Goal: Navigation & Orientation: Find specific page/section

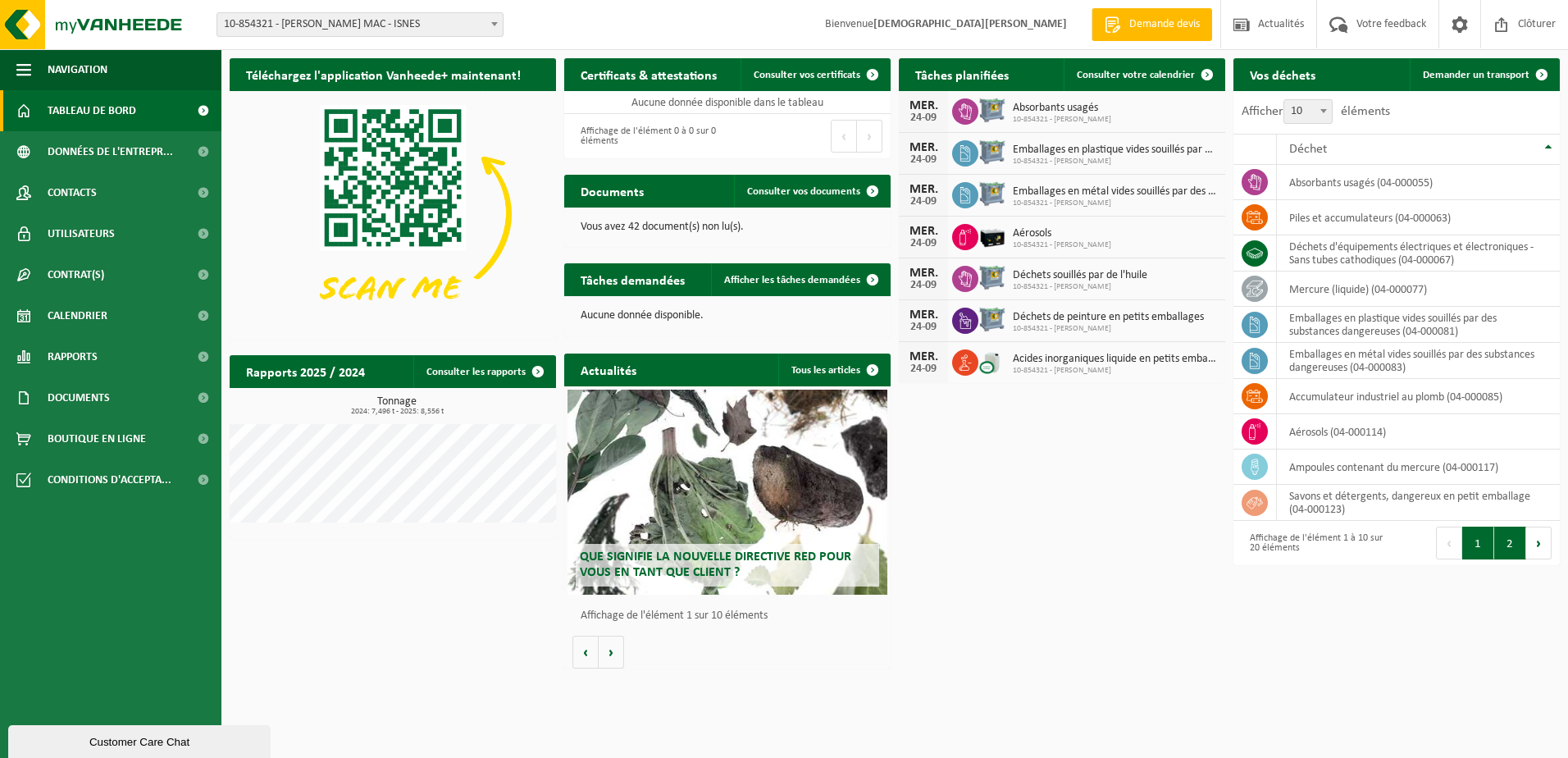
click at [1502, 542] on button "2" at bounding box center [1509, 543] width 32 height 33
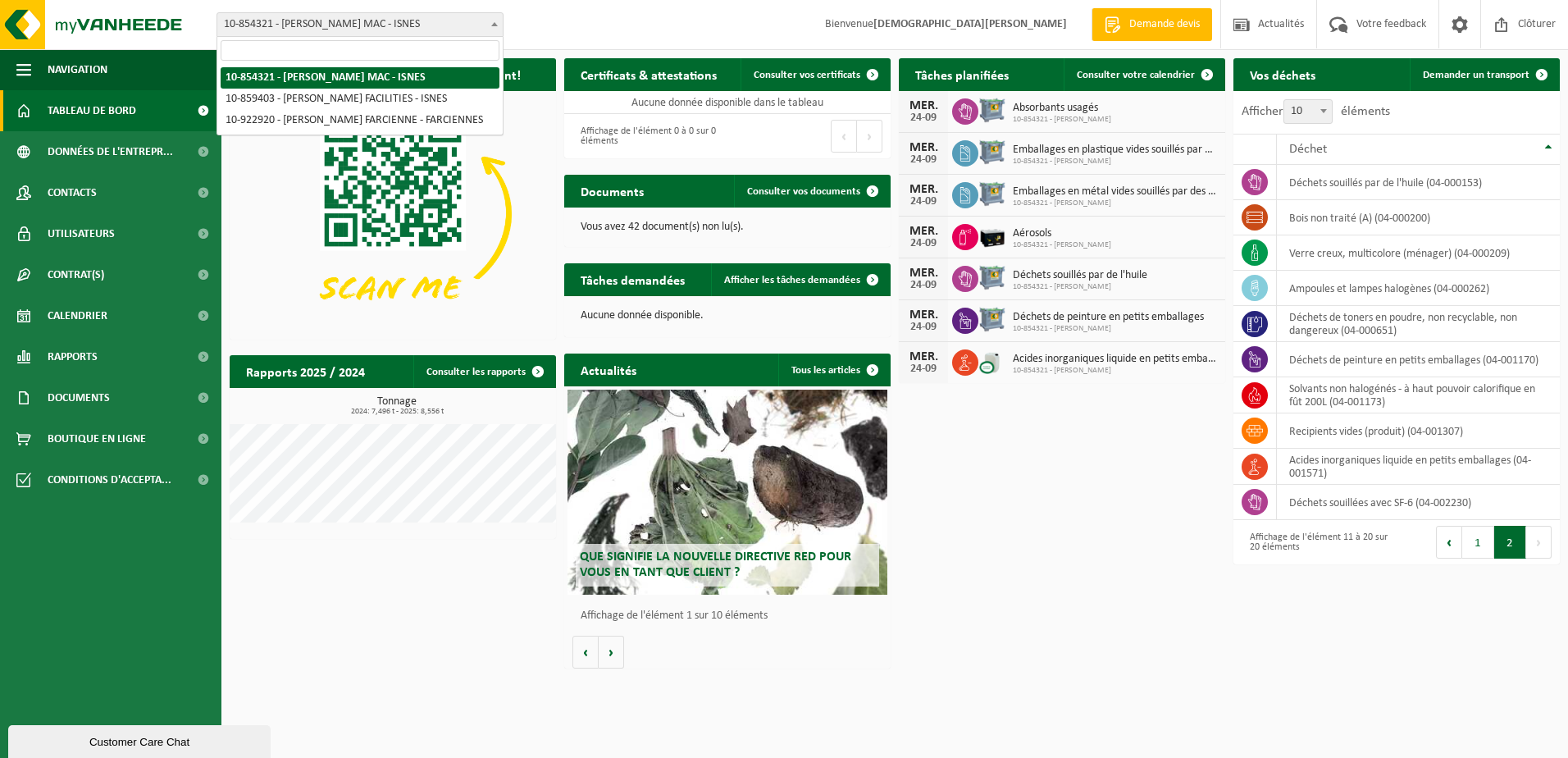
click at [491, 22] on b at bounding box center [494, 24] width 7 height 4
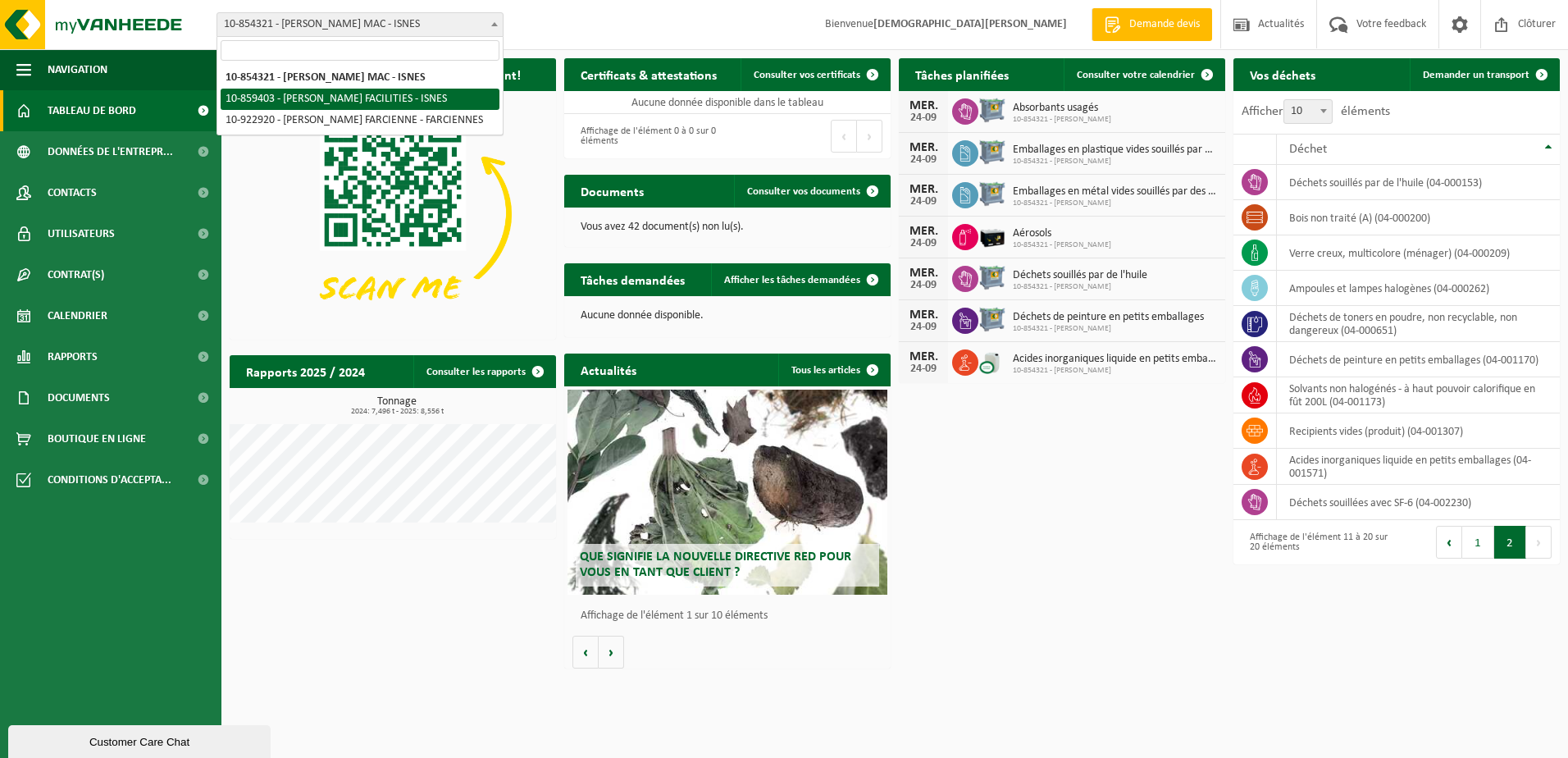
select select "99651"
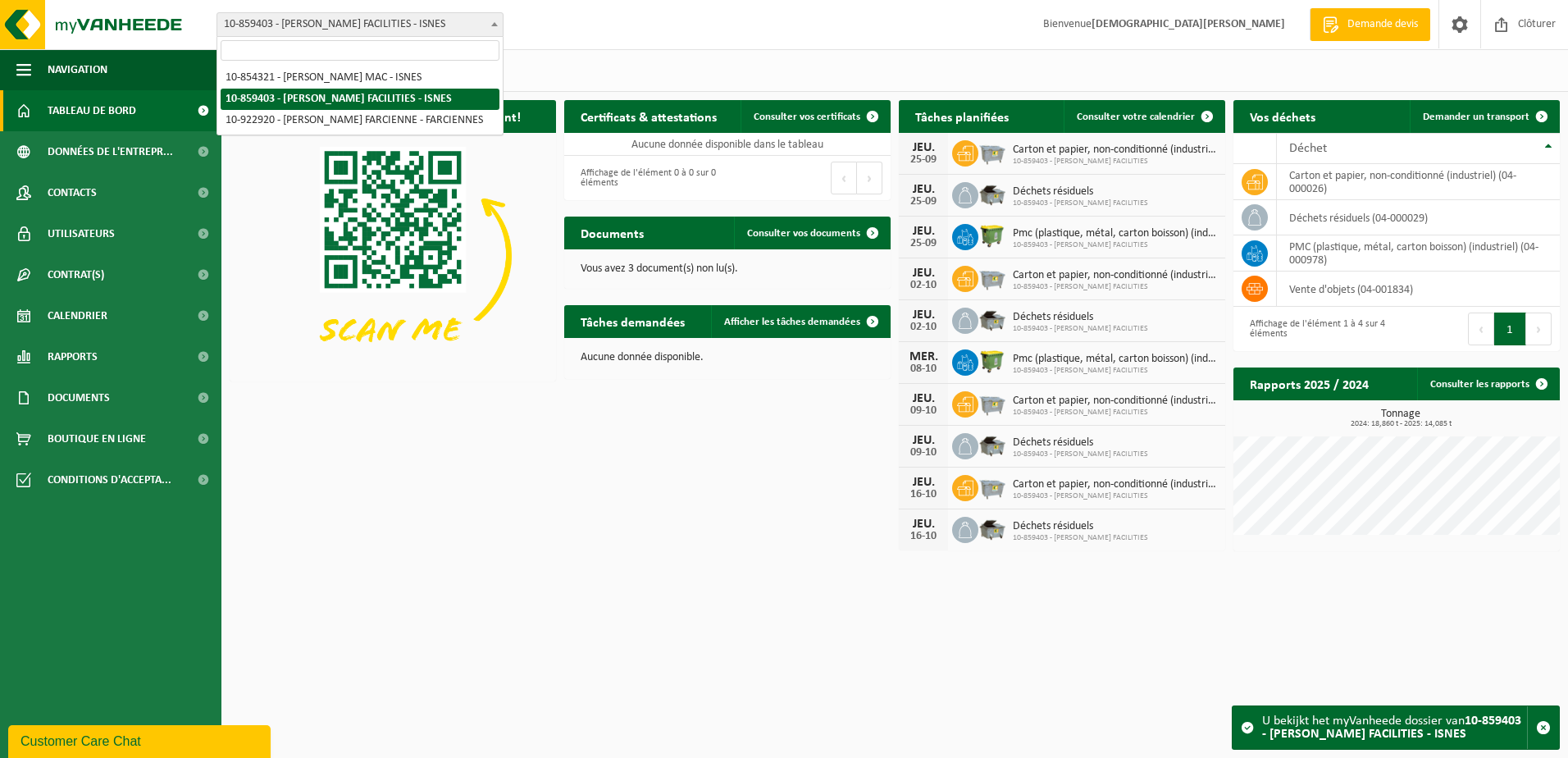
click at [493, 26] on b at bounding box center [494, 24] width 7 height 4
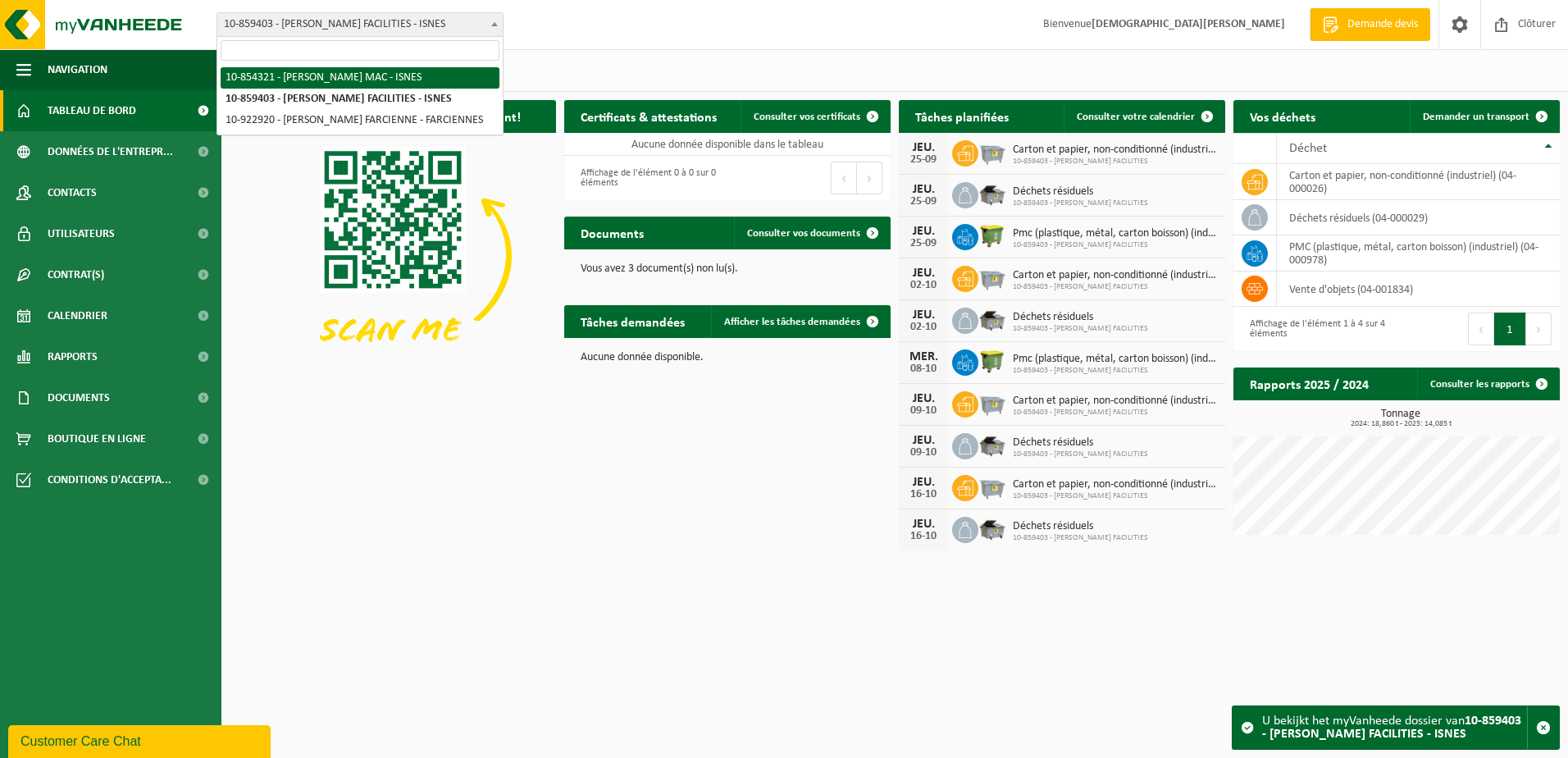
select select "97869"
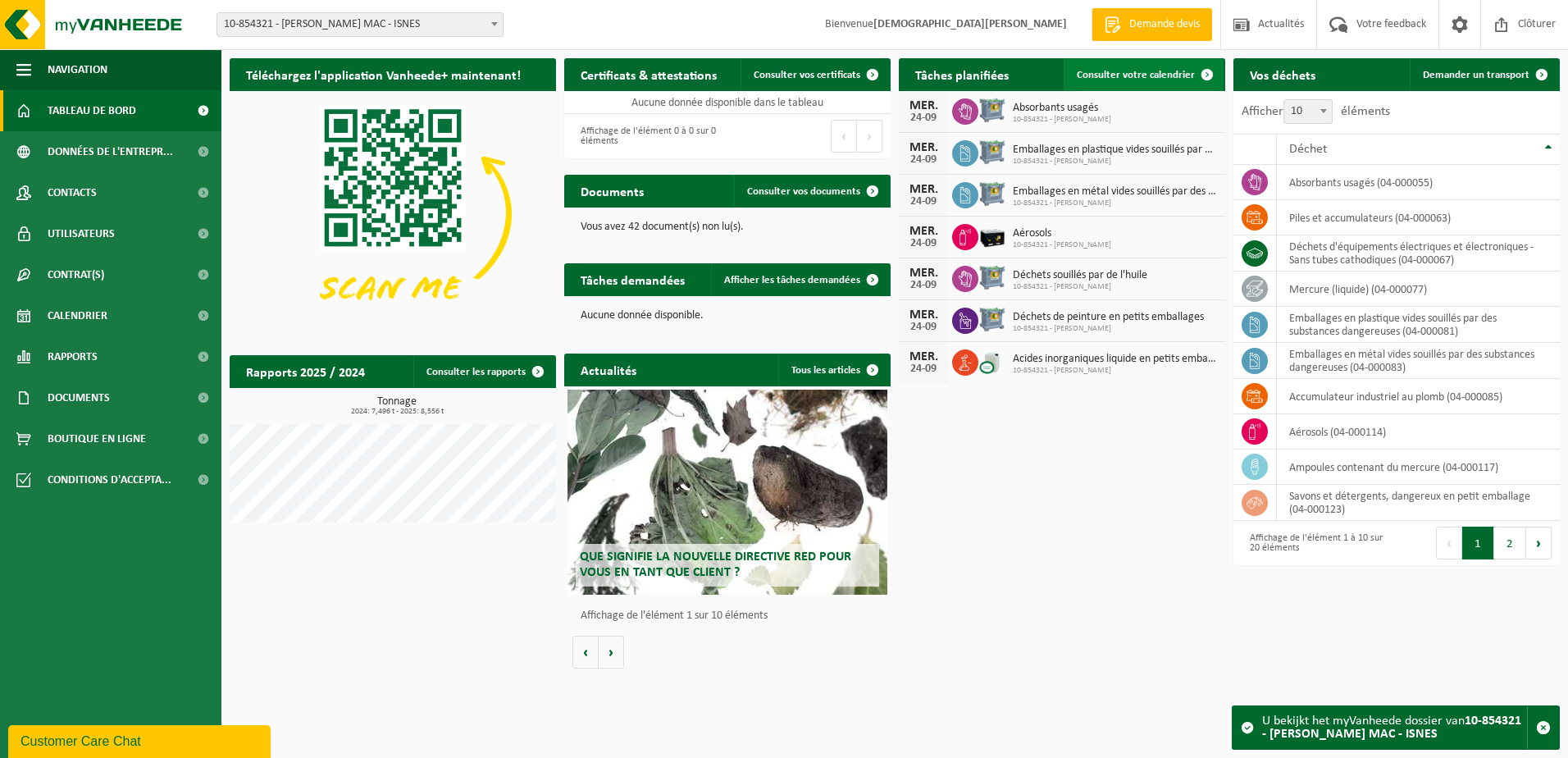
click at [1141, 69] on span "Consulter votre calendrier" at bounding box center [1135, 74] width 118 height 11
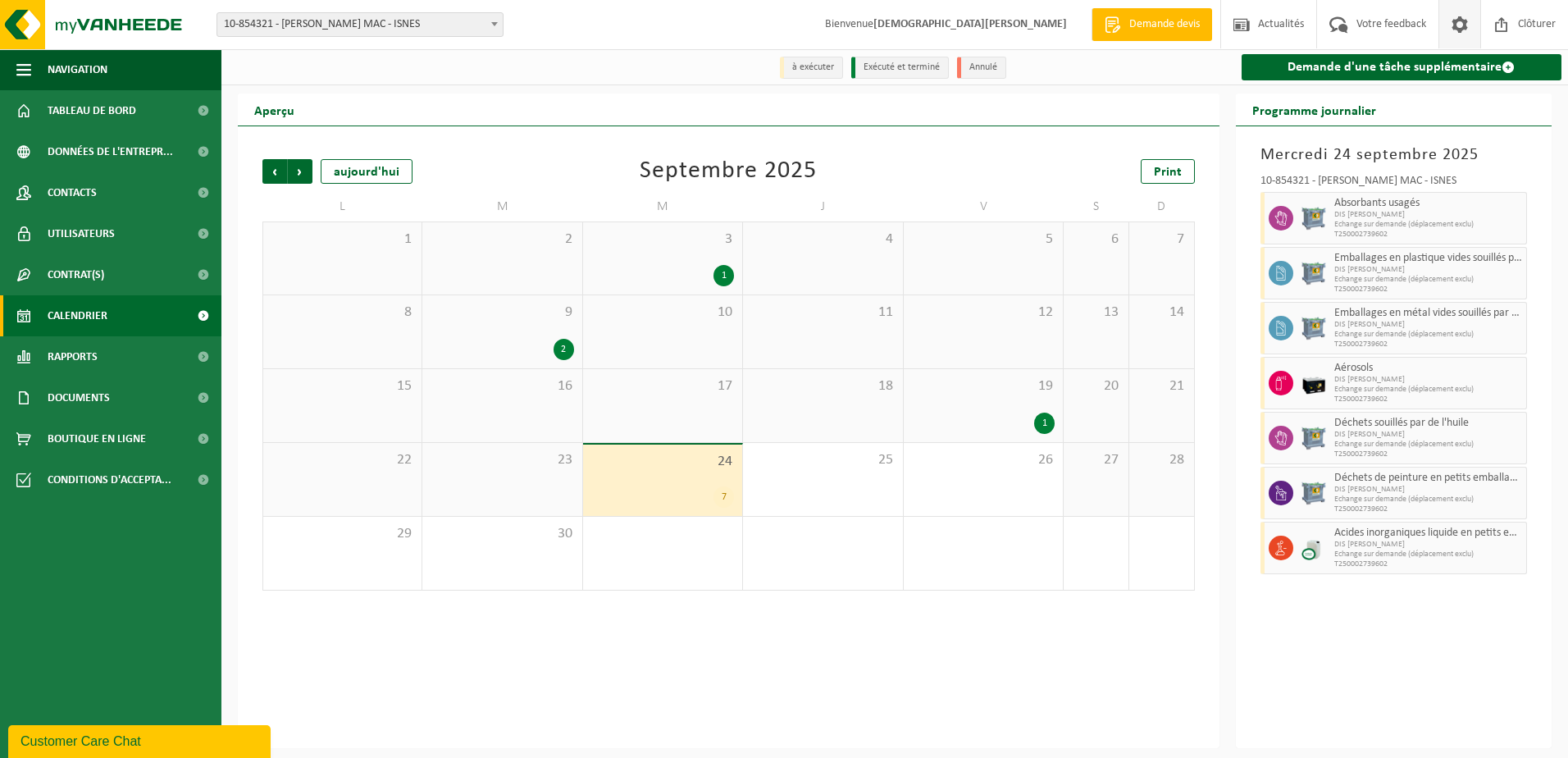
click at [1461, 21] on span at bounding box center [1459, 24] width 25 height 49
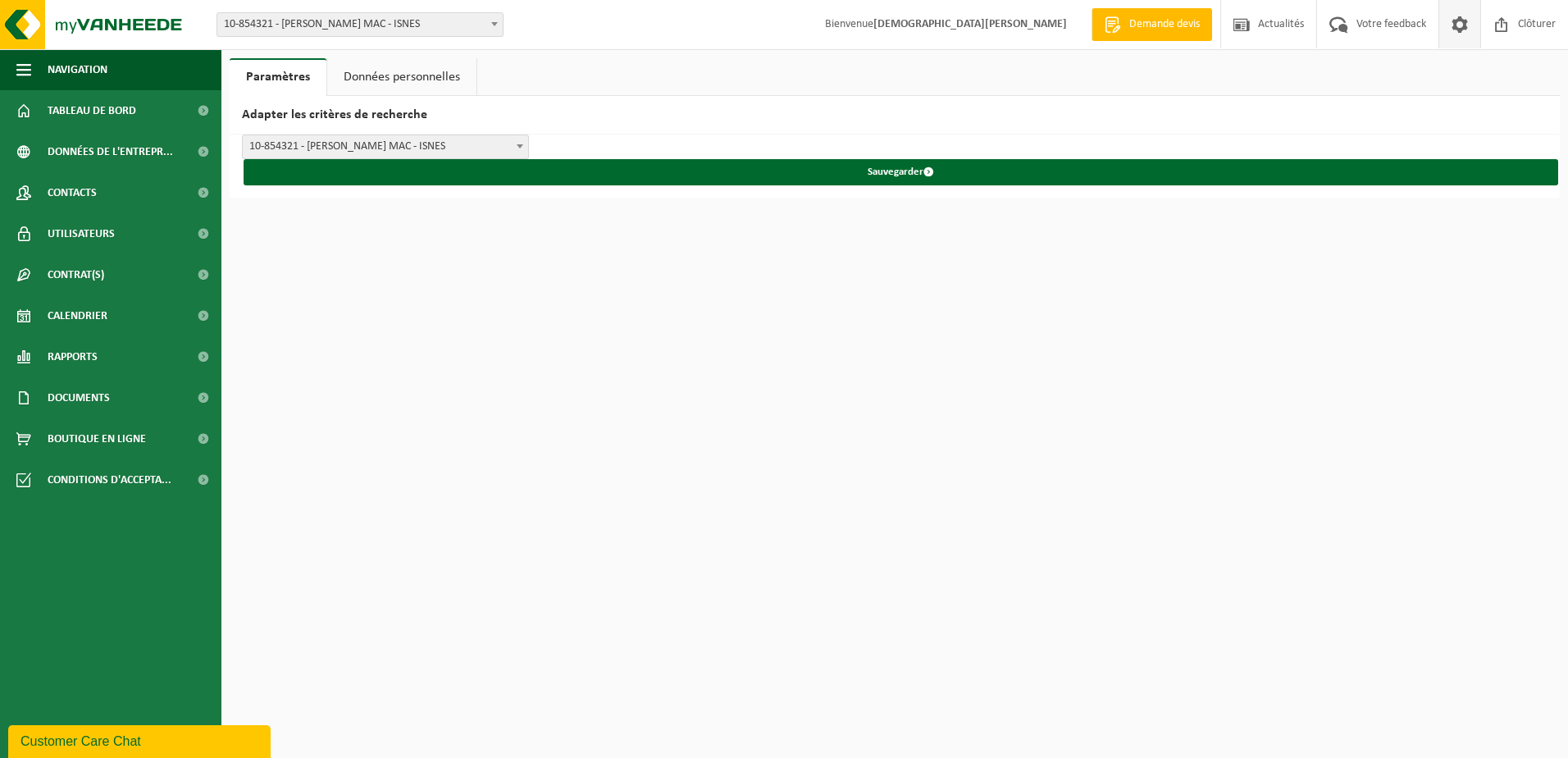
click at [431, 77] on link "Données personnelles" at bounding box center [402, 77] width 149 height 38
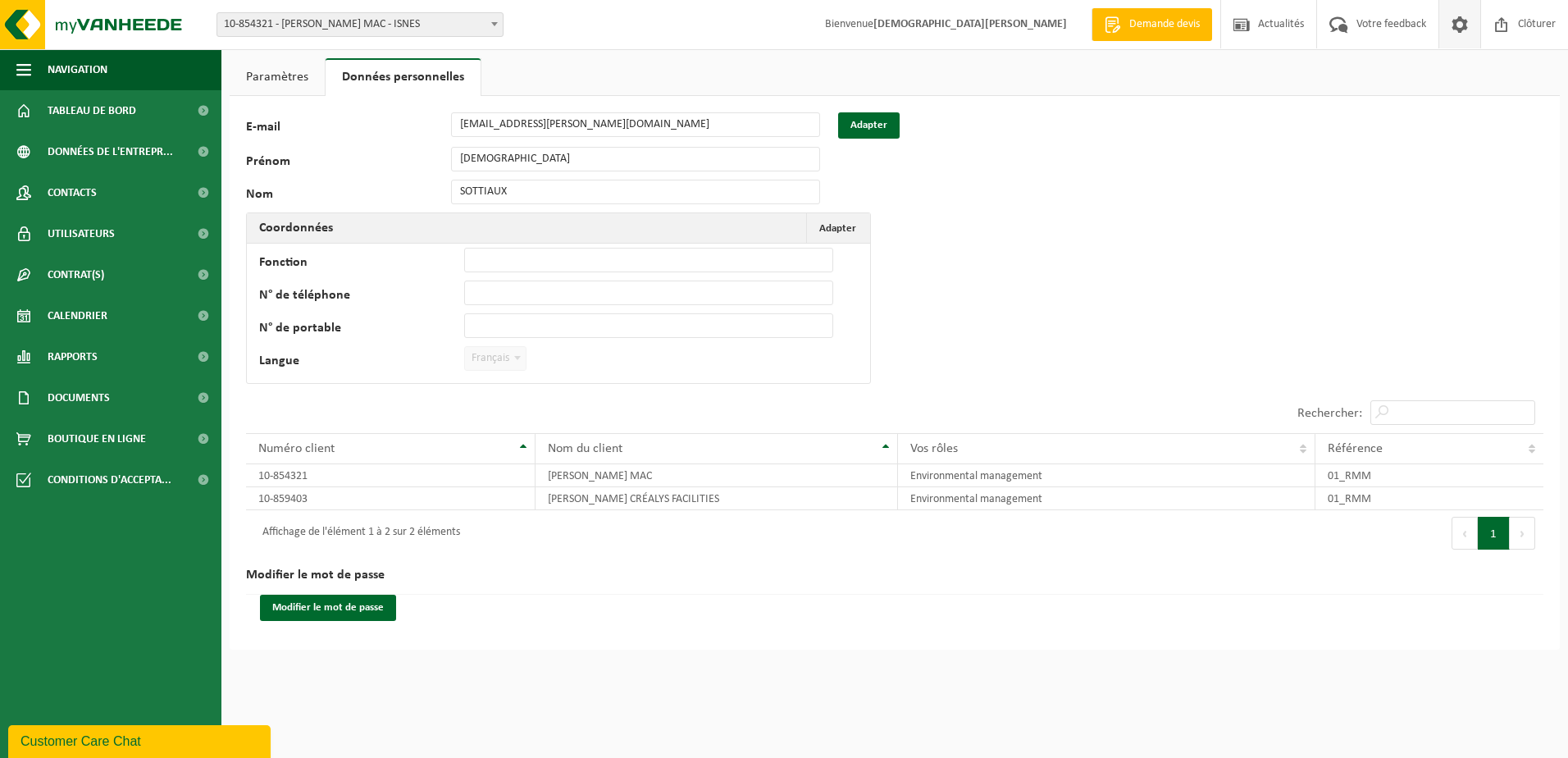
click at [293, 76] on link "Paramètres" at bounding box center [277, 77] width 95 height 38
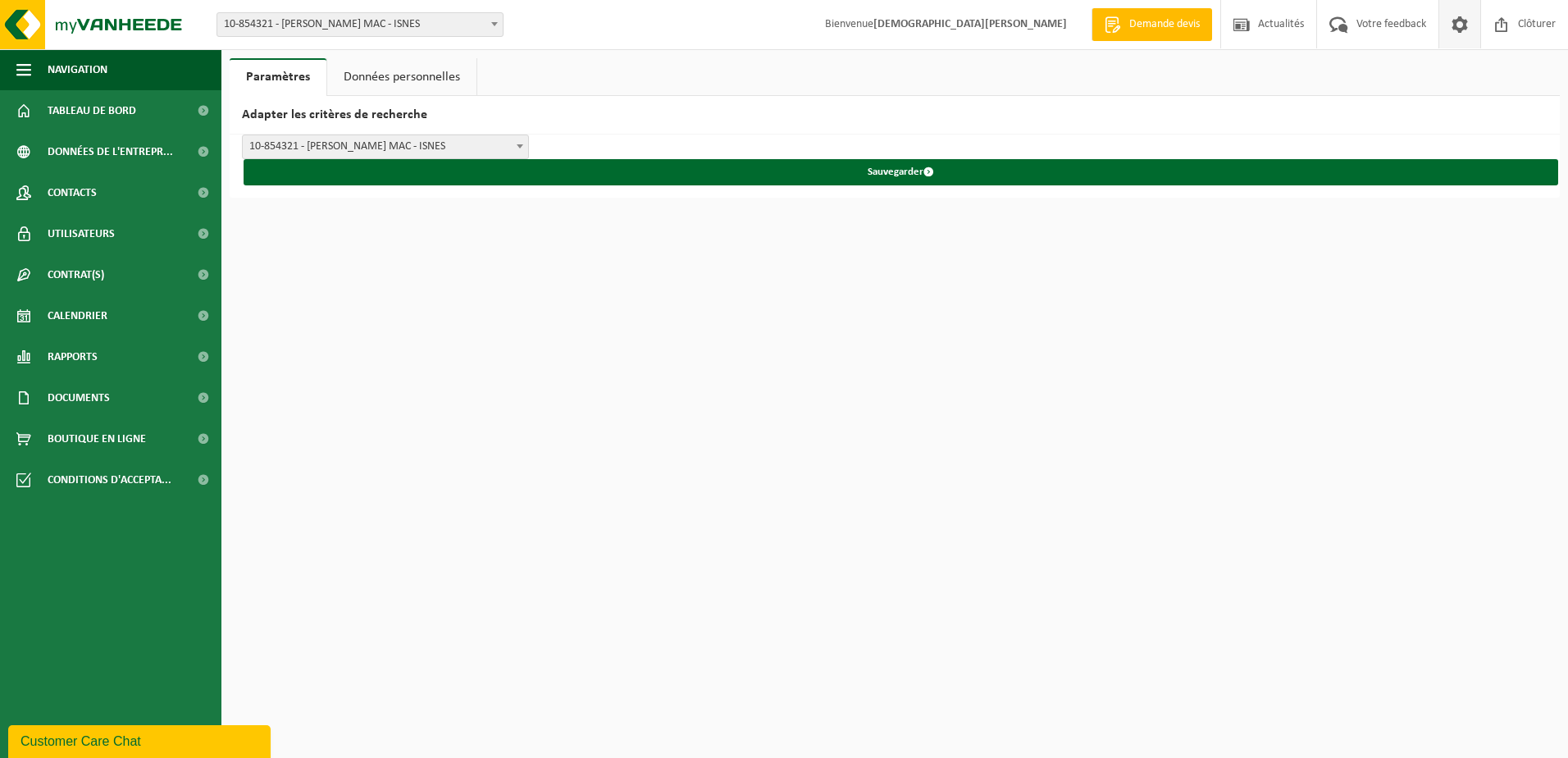
click at [1464, 30] on span at bounding box center [1459, 24] width 25 height 49
click at [105, 106] on span "Tableau de bord" at bounding box center [91, 110] width 88 height 41
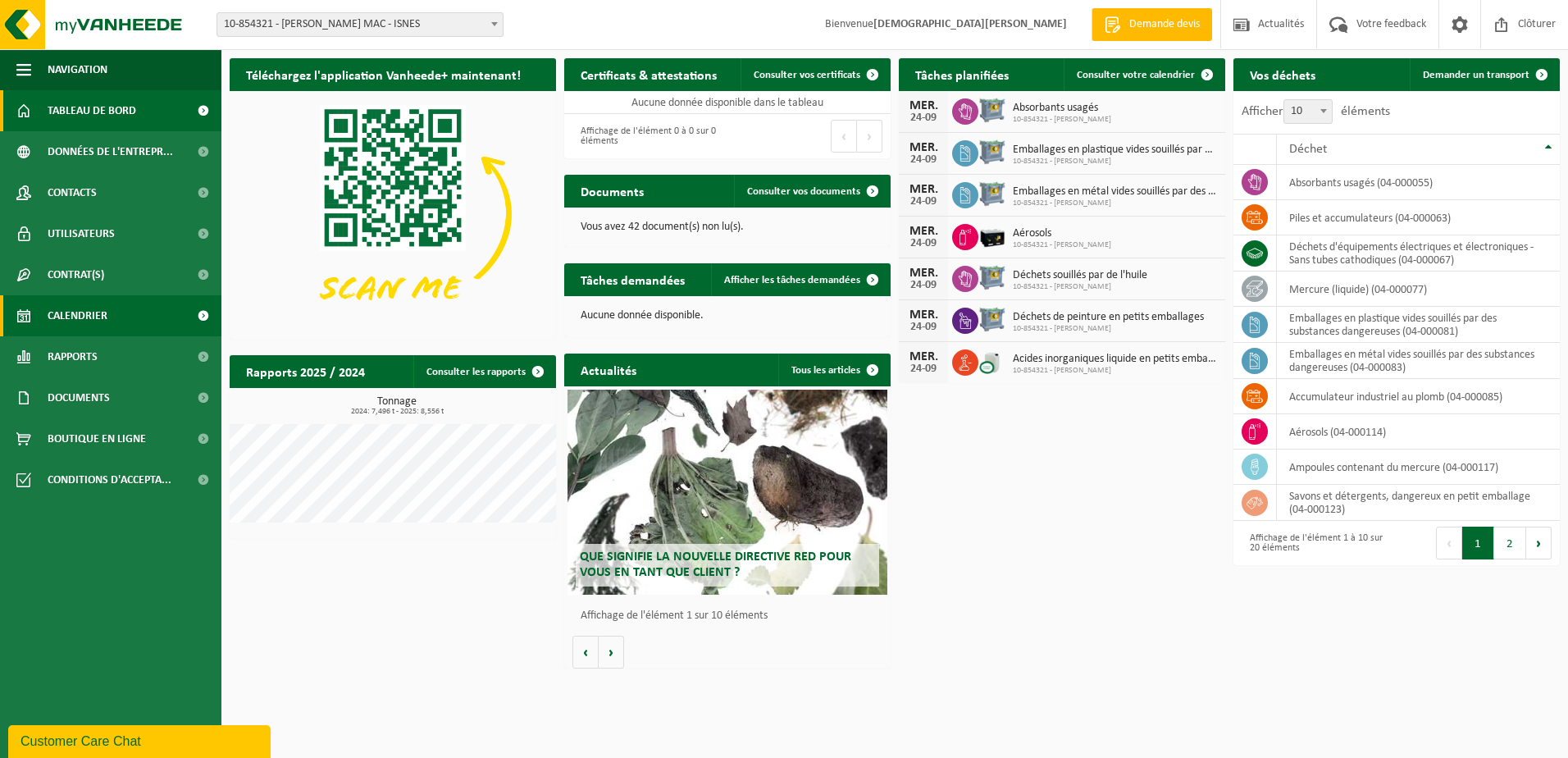
click at [95, 317] on span "Calendrier" at bounding box center [77, 316] width 60 height 41
